Goal: Task Accomplishment & Management: Use online tool/utility

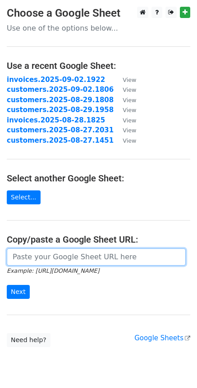
click at [59, 256] on input "url" at bounding box center [96, 256] width 179 height 17
paste input "https://docs.google.com/spreadsheets/d/1FcxvLyUeIQmLu8NJgItvFS3Qg81w8sDNWNi-BGj…"
type input "https://docs.google.com/spreadsheets/d/1FcxvLyUeIQmLu8NJgItvFS3Qg81w8sDNWNi-BGj…"
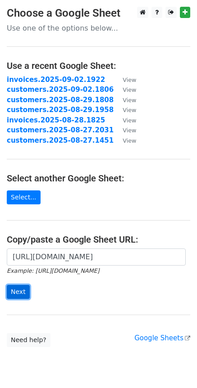
click at [22, 292] on input "Next" at bounding box center [18, 292] width 23 height 14
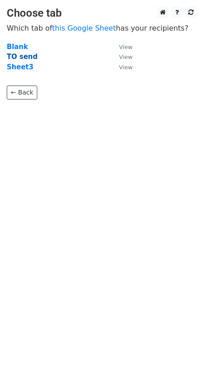
click at [14, 58] on strong "TO send" at bounding box center [22, 57] width 31 height 8
click at [27, 58] on strong "TO send" at bounding box center [22, 57] width 31 height 8
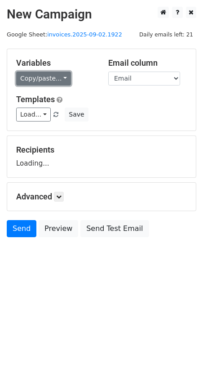
click at [59, 77] on link "Copy/paste..." at bounding box center [43, 79] width 55 height 14
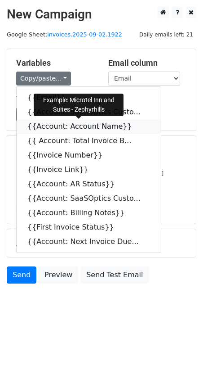
drag, startPoint x: 119, startPoint y: 125, endPoint x: 98, endPoint y: 127, distance: 21.2
click at [135, 125] on icon at bounding box center [138, 125] width 7 height 7
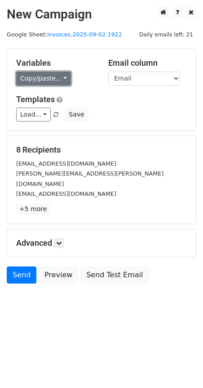
click at [62, 80] on link "Copy/paste..." at bounding box center [43, 79] width 55 height 14
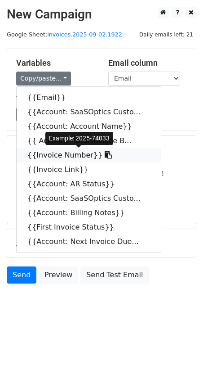
click at [105, 154] on icon at bounding box center [108, 154] width 7 height 7
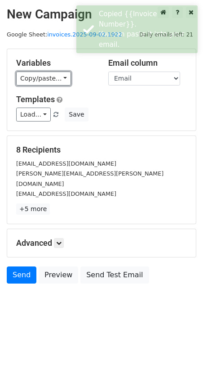
drag, startPoint x: 61, startPoint y: 78, endPoint x: 72, endPoint y: 81, distance: 11.3
click at [61, 78] on link "Copy/paste..." at bounding box center [43, 79] width 55 height 14
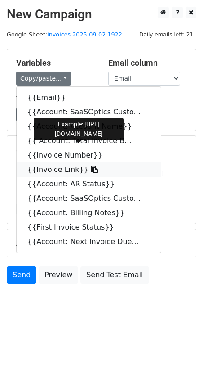
click at [91, 170] on icon at bounding box center [94, 169] width 7 height 7
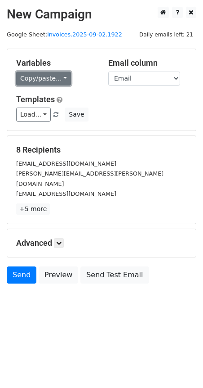
click at [63, 77] on link "Copy/paste..." at bounding box center [43, 79] width 55 height 14
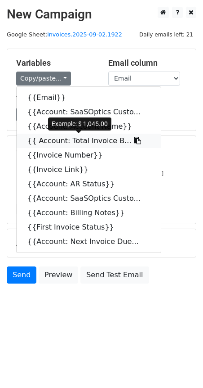
click at [134, 141] on icon at bounding box center [137, 140] width 7 height 7
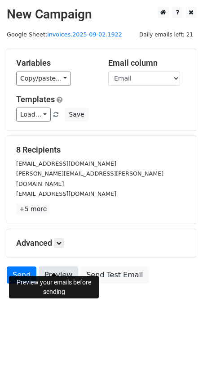
click at [56, 267] on link "Preview" at bounding box center [59, 275] width 40 height 17
click at [58, 240] on icon at bounding box center [58, 242] width 5 height 5
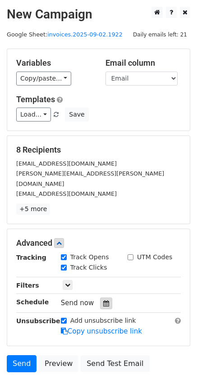
click at [103, 300] on icon at bounding box center [106, 303] width 6 height 6
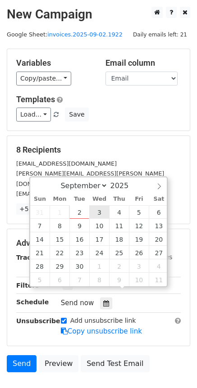
type input "2025-09-03 12:00"
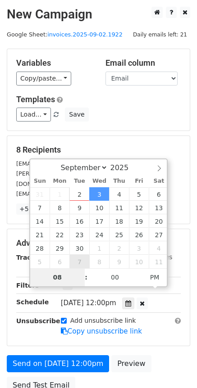
type input "08"
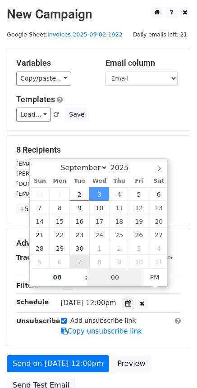
type input "2025-09-03 20:00"
type input "00"
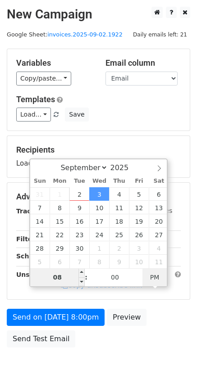
type input "2025-09-03 08:00"
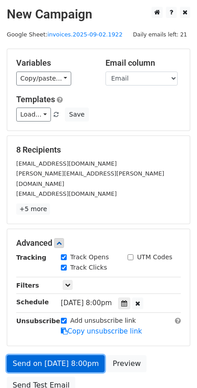
click at [41, 355] on link "Send on Sep 3 at 8:00pm" at bounding box center [56, 363] width 98 height 17
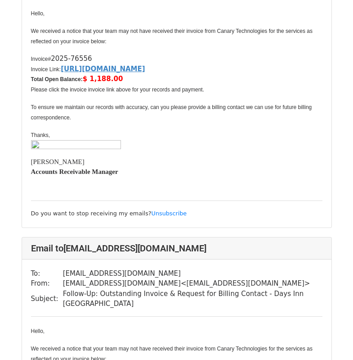
scroll to position [465, 0]
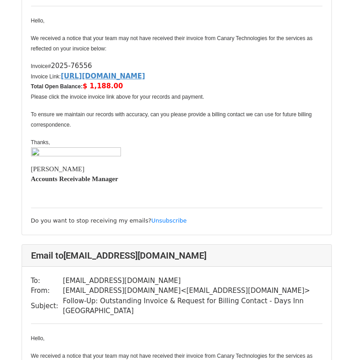
click at [237, 49] on p "We received a notice that your team may not have received their invoice from Ca…" at bounding box center [177, 43] width 292 height 21
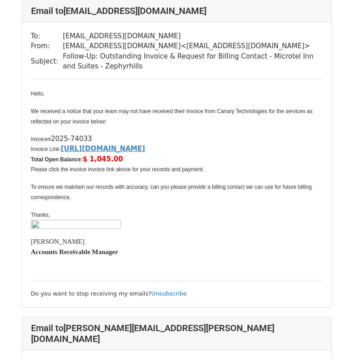
scroll to position [0, 0]
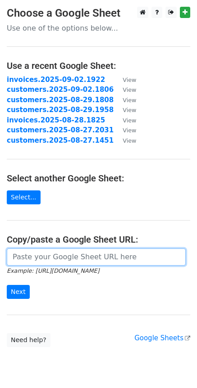
click at [54, 261] on input "url" at bounding box center [96, 256] width 179 height 17
paste input "[URL][DOMAIN_NAME]"
type input "[URL][DOMAIN_NAME]"
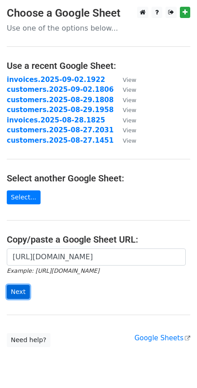
click at [16, 291] on input "Next" at bounding box center [18, 292] width 23 height 14
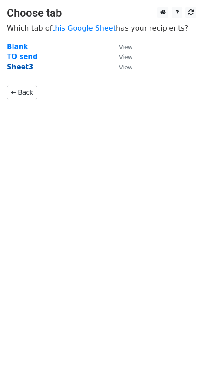
click at [24, 68] on strong "Sheet3" at bounding box center [20, 67] width 27 height 8
click at [24, 66] on strong "Sheet3" at bounding box center [20, 67] width 27 height 8
click at [23, 70] on strong "Sheet3" at bounding box center [20, 67] width 27 height 8
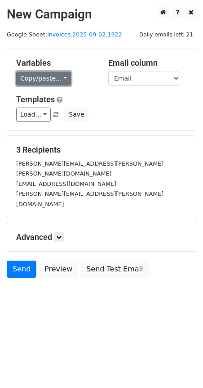
click at [58, 77] on link "Copy/paste..." at bounding box center [43, 79] width 55 height 14
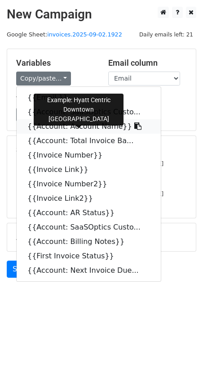
click at [135, 125] on icon at bounding box center [138, 125] width 7 height 7
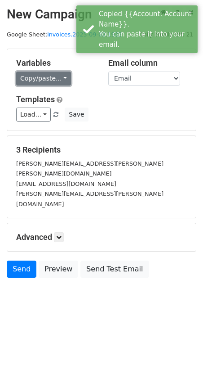
click at [63, 81] on link "Copy/paste..." at bounding box center [43, 79] width 55 height 14
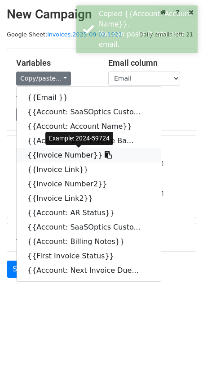
click at [105, 157] on icon at bounding box center [108, 154] width 7 height 7
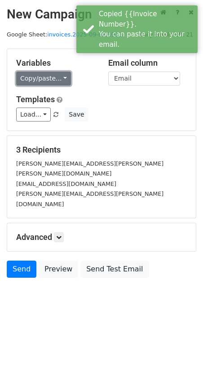
click at [65, 78] on link "Copy/paste..." at bounding box center [43, 79] width 55 height 14
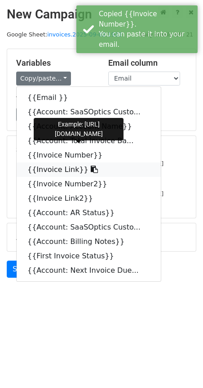
click at [91, 168] on icon at bounding box center [94, 169] width 7 height 7
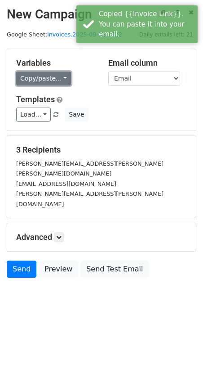
click at [62, 79] on link "Copy/paste..." at bounding box center [43, 79] width 55 height 14
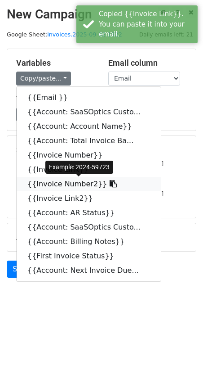
click at [110, 184] on icon at bounding box center [113, 183] width 7 height 7
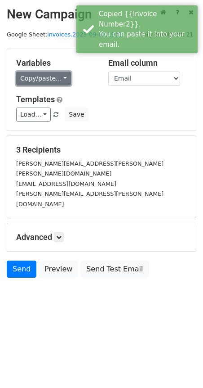
click at [59, 78] on link "Copy/paste..." at bounding box center [43, 79] width 55 height 14
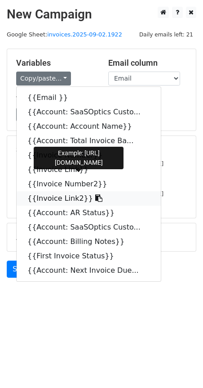
click at [95, 199] on icon at bounding box center [98, 197] width 7 height 7
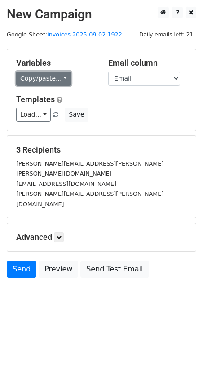
click at [59, 82] on link "Copy/paste..." at bounding box center [43, 79] width 55 height 14
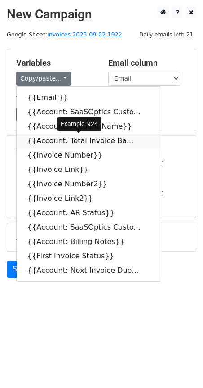
click at [136, 139] on icon at bounding box center [139, 140] width 7 height 7
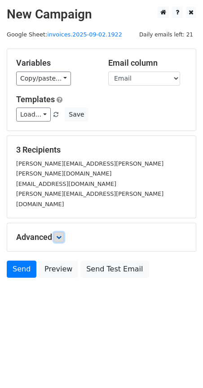
drag, startPoint x: 60, startPoint y: 216, endPoint x: 65, endPoint y: 217, distance: 5.0
click at [61, 235] on icon at bounding box center [58, 237] width 5 height 5
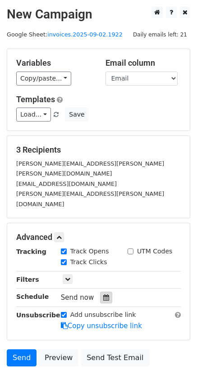
click at [103, 294] on icon at bounding box center [106, 297] width 6 height 6
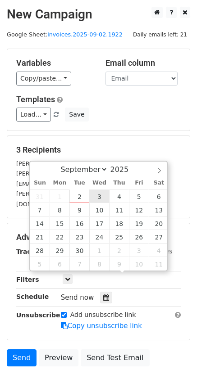
type input "2025-09-03 12:00"
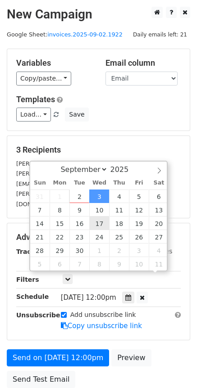
scroll to position [0, 0]
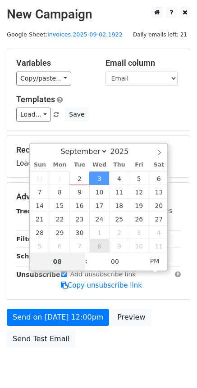
type input "08"
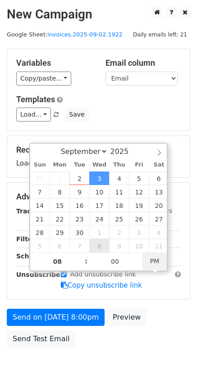
type input "2025-09-03 08:00"
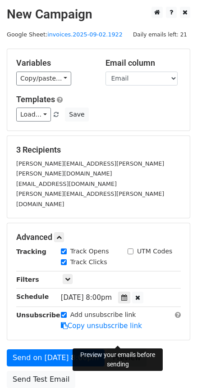
click at [115, 349] on link "Preview" at bounding box center [127, 357] width 40 height 17
click at [112, 349] on link "Preview" at bounding box center [127, 357] width 40 height 17
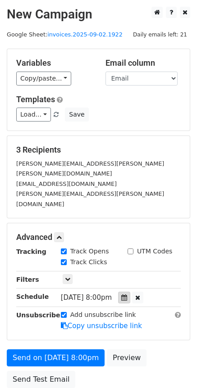
click at [127, 294] on icon at bounding box center [124, 297] width 6 height 6
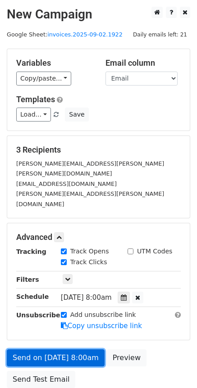
click at [73, 349] on link "Send on Sep 3 at 8:00am" at bounding box center [56, 357] width 98 height 17
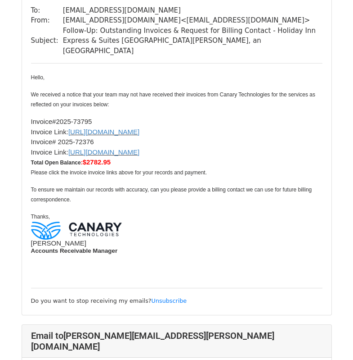
scroll to position [447, 0]
